Goal: Transaction & Acquisition: Purchase product/service

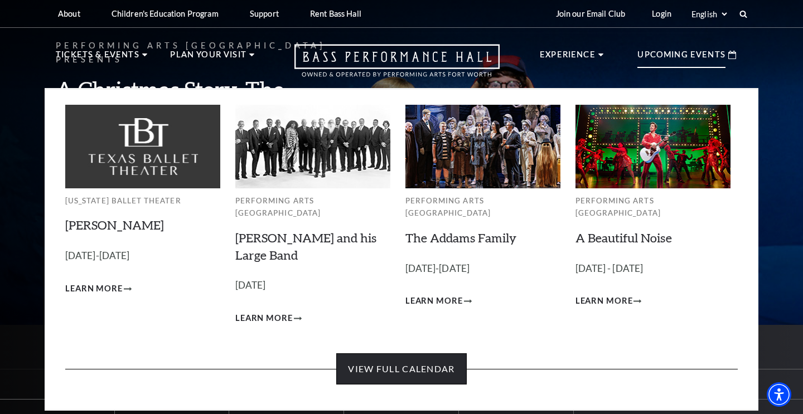
click at [441, 362] on link "View Full Calendar" at bounding box center [401, 368] width 130 height 31
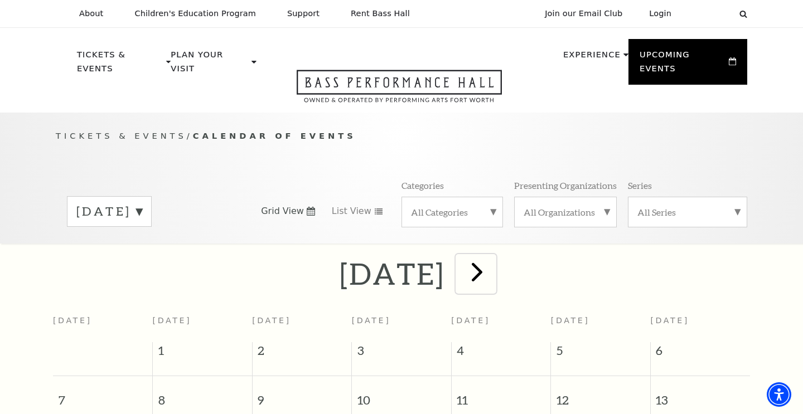
click at [493, 267] on span "next" at bounding box center [477, 272] width 32 height 32
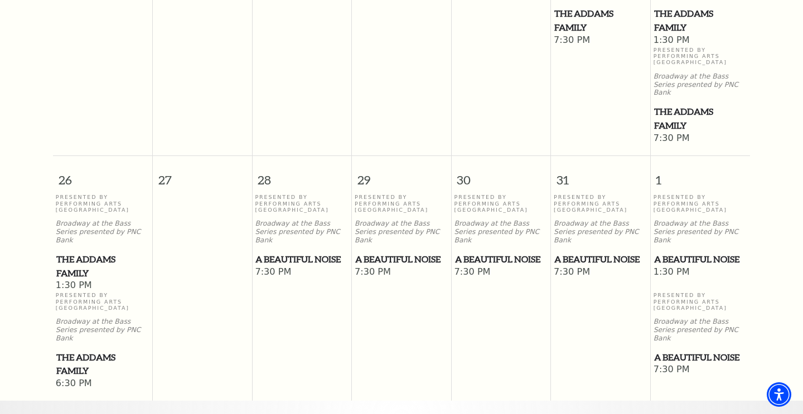
scroll to position [839, 0]
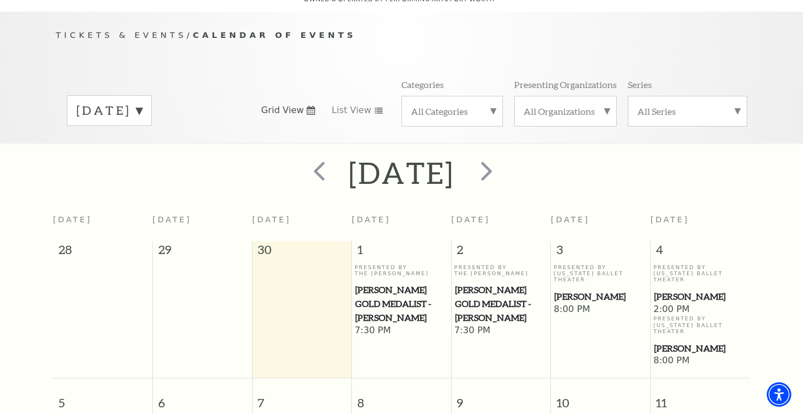
scroll to position [99, 0]
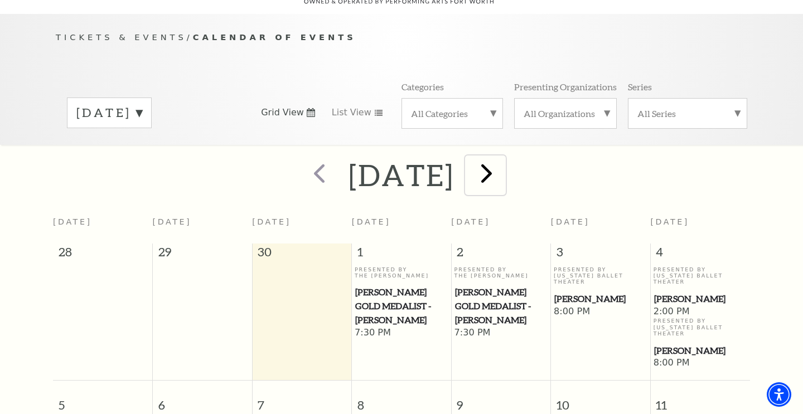
click at [502, 163] on span "next" at bounding box center [486, 173] width 32 height 32
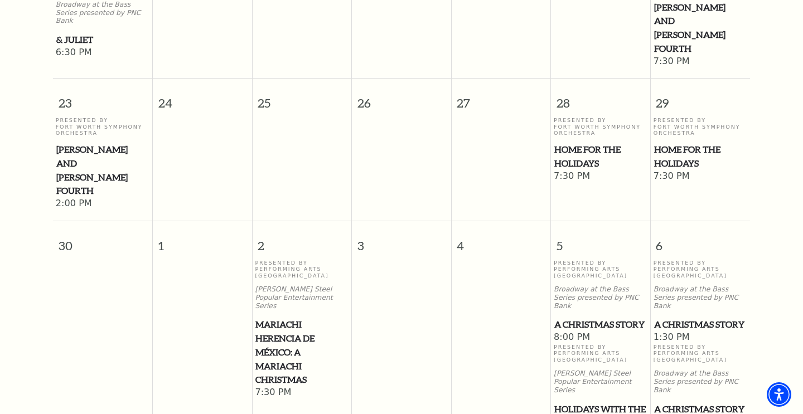
scroll to position [1158, 0]
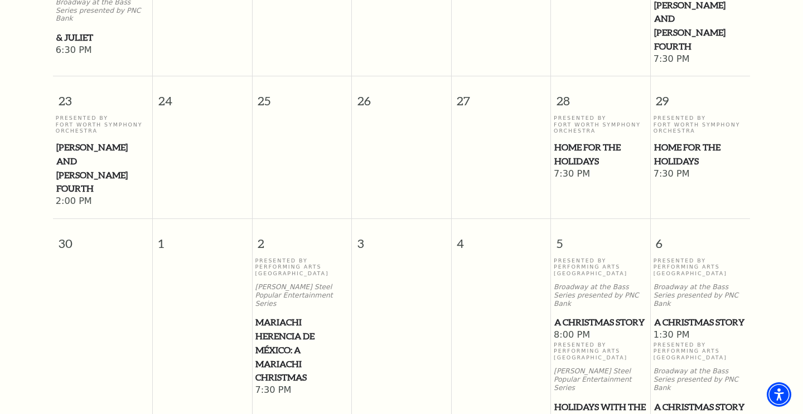
click at [586, 400] on span "Holidays with the UNT One O'Clock Lab Band" at bounding box center [600, 420] width 93 height 41
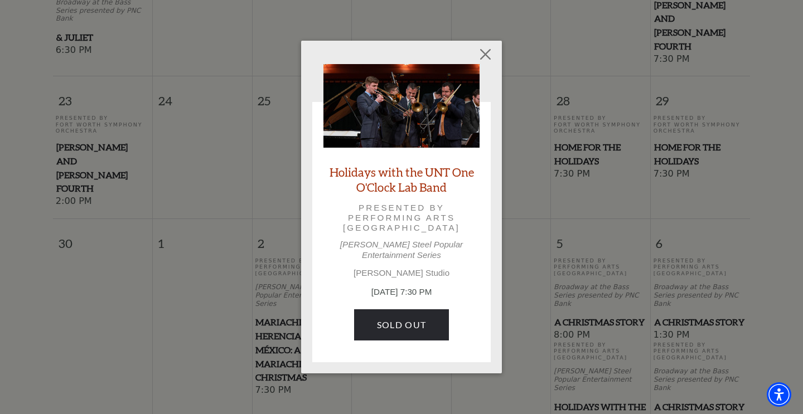
click at [698, 276] on div "Empty heading Holidays with the UNT One O'Clock Lab Band Presented by Performin…" at bounding box center [401, 207] width 803 height 414
click at [672, 293] on div "Empty heading Holidays with the UNT One O'Clock Lab Band Presented by Performin…" at bounding box center [401, 207] width 803 height 414
click at [484, 54] on button "Close" at bounding box center [485, 53] width 21 height 21
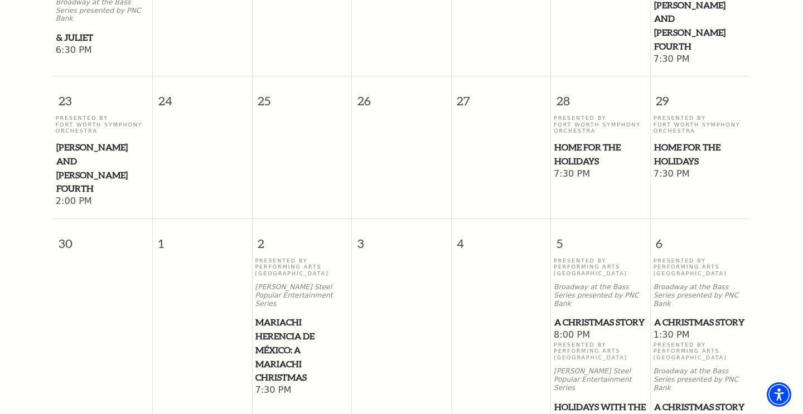
click at [690, 400] on span "A Christmas Story" at bounding box center [700, 407] width 93 height 14
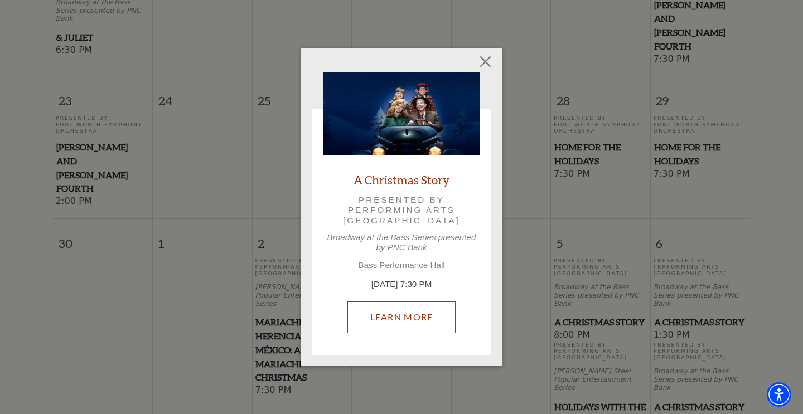
click at [391, 318] on link "Learn More" at bounding box center [401, 317] width 109 height 31
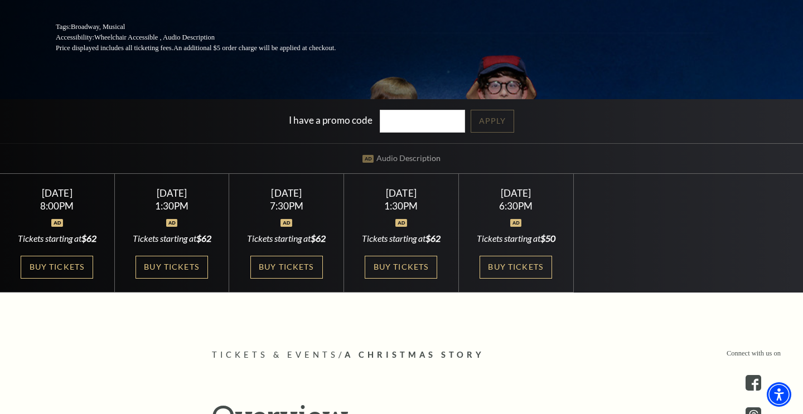
scroll to position [224, 0]
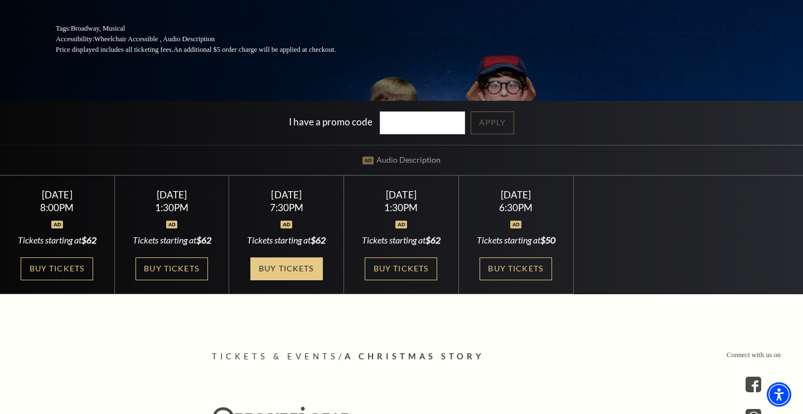
click at [267, 280] on link "Buy Tickets" at bounding box center [286, 269] width 72 height 23
click at [276, 280] on link "Buy Tickets" at bounding box center [286, 269] width 72 height 23
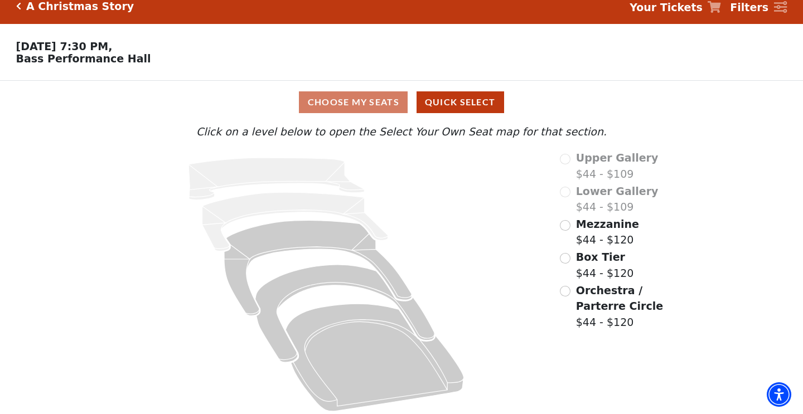
scroll to position [17, 0]
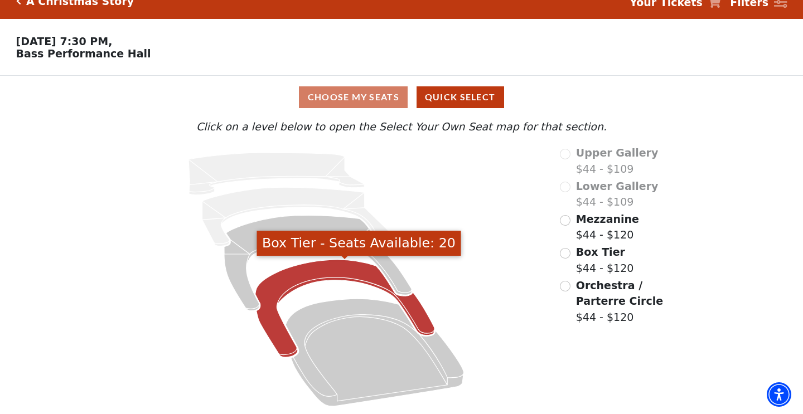
click at [317, 271] on icon "Box Tier - Seats Available: 20" at bounding box center [344, 309] width 179 height 98
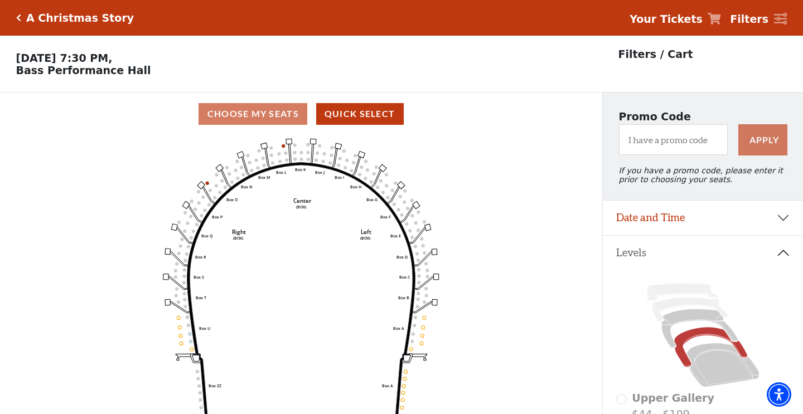
scroll to position [51, 0]
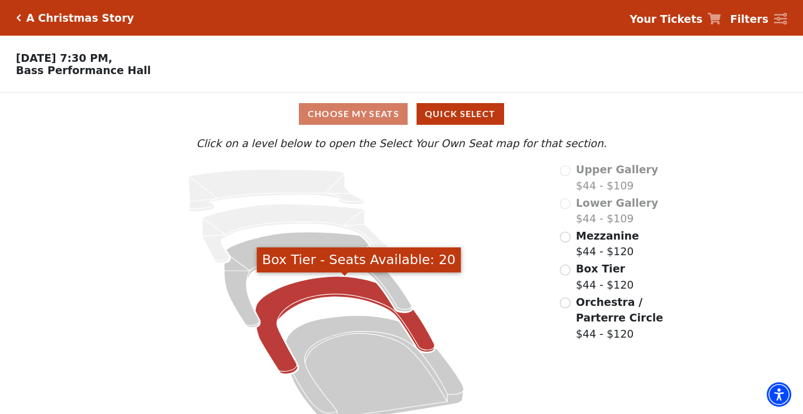
click at [331, 292] on icon "Box Tier - Seats Available: 20" at bounding box center [344, 325] width 179 height 98
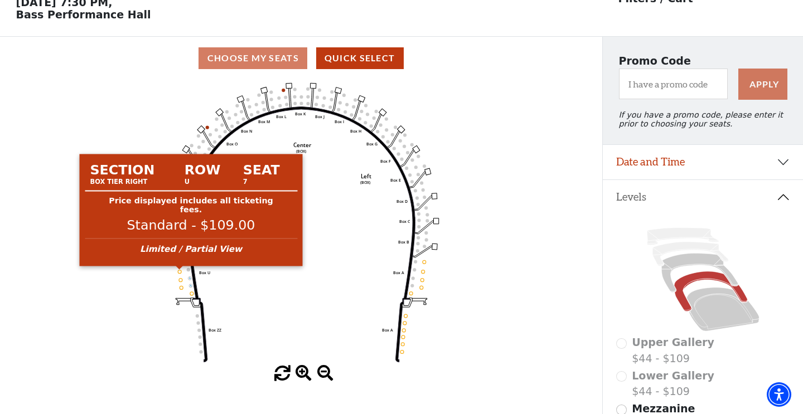
scroll to position [56, 0]
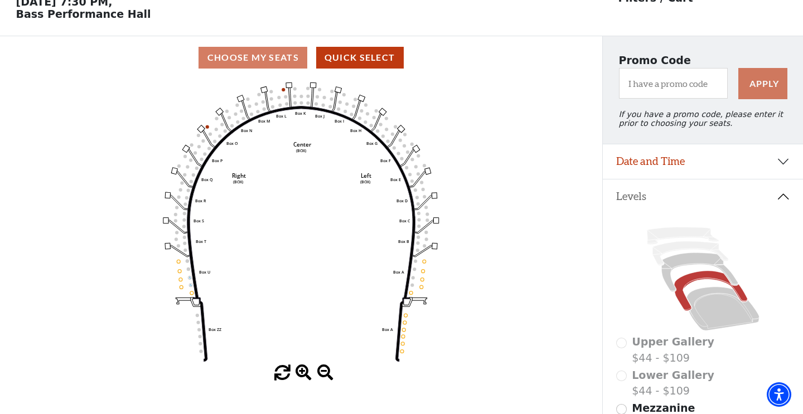
click at [283, 57] on div "Choose My Seats Quick Select" at bounding box center [301, 58] width 602 height 22
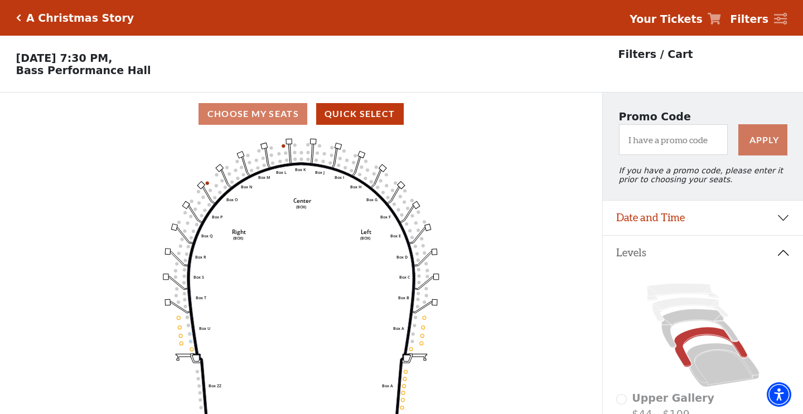
click at [39, 22] on h5 "A Christmas Story" at bounding box center [80, 18] width 108 height 13
click at [22, 19] on div "A Christmas Story" at bounding box center [77, 18] width 113 height 13
click at [17, 18] on icon "Click here to go back to filters" at bounding box center [18, 18] width 5 height 8
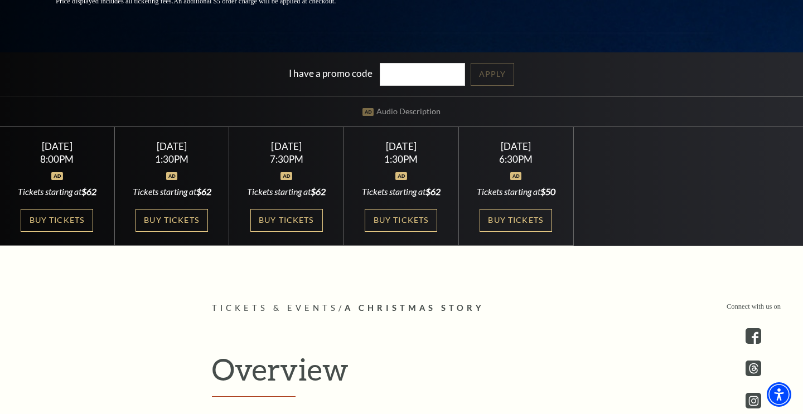
scroll to position [260, 0]
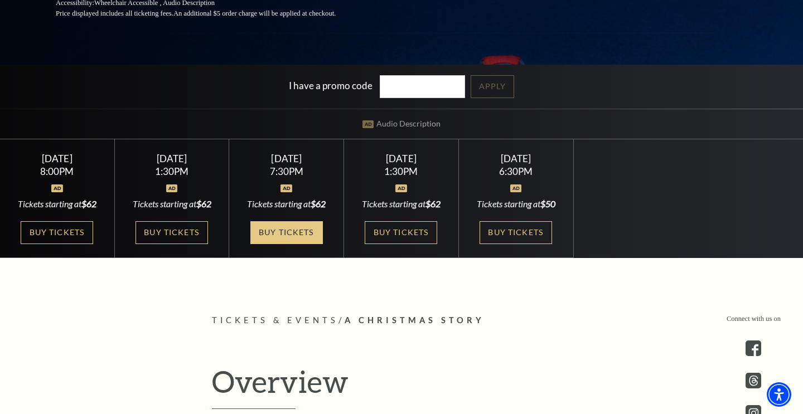
click at [304, 244] on link "Buy Tickets" at bounding box center [286, 232] width 72 height 23
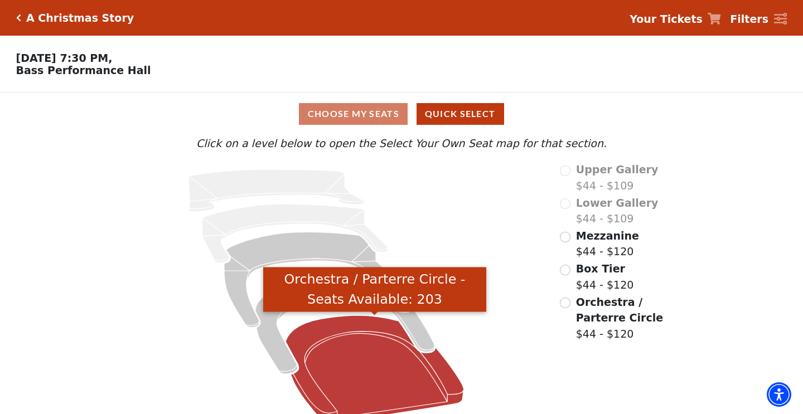
click at [342, 336] on icon "Orchestra / Parterre Circle - Seats Available: 203" at bounding box center [374, 370] width 178 height 108
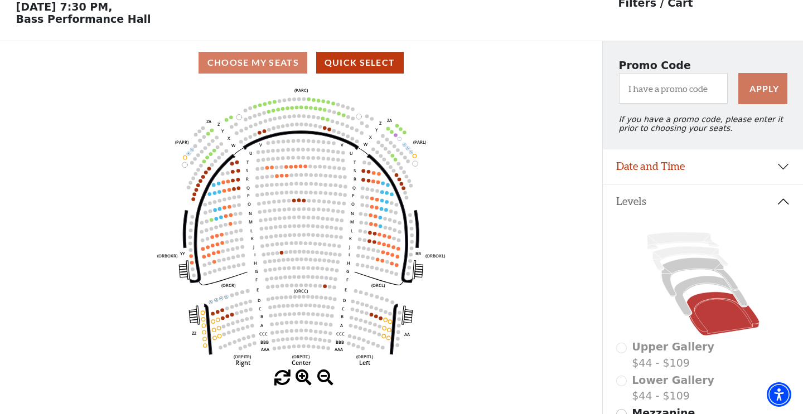
scroll to position [51, 0]
